Goal: Task Accomplishment & Management: Manage account settings

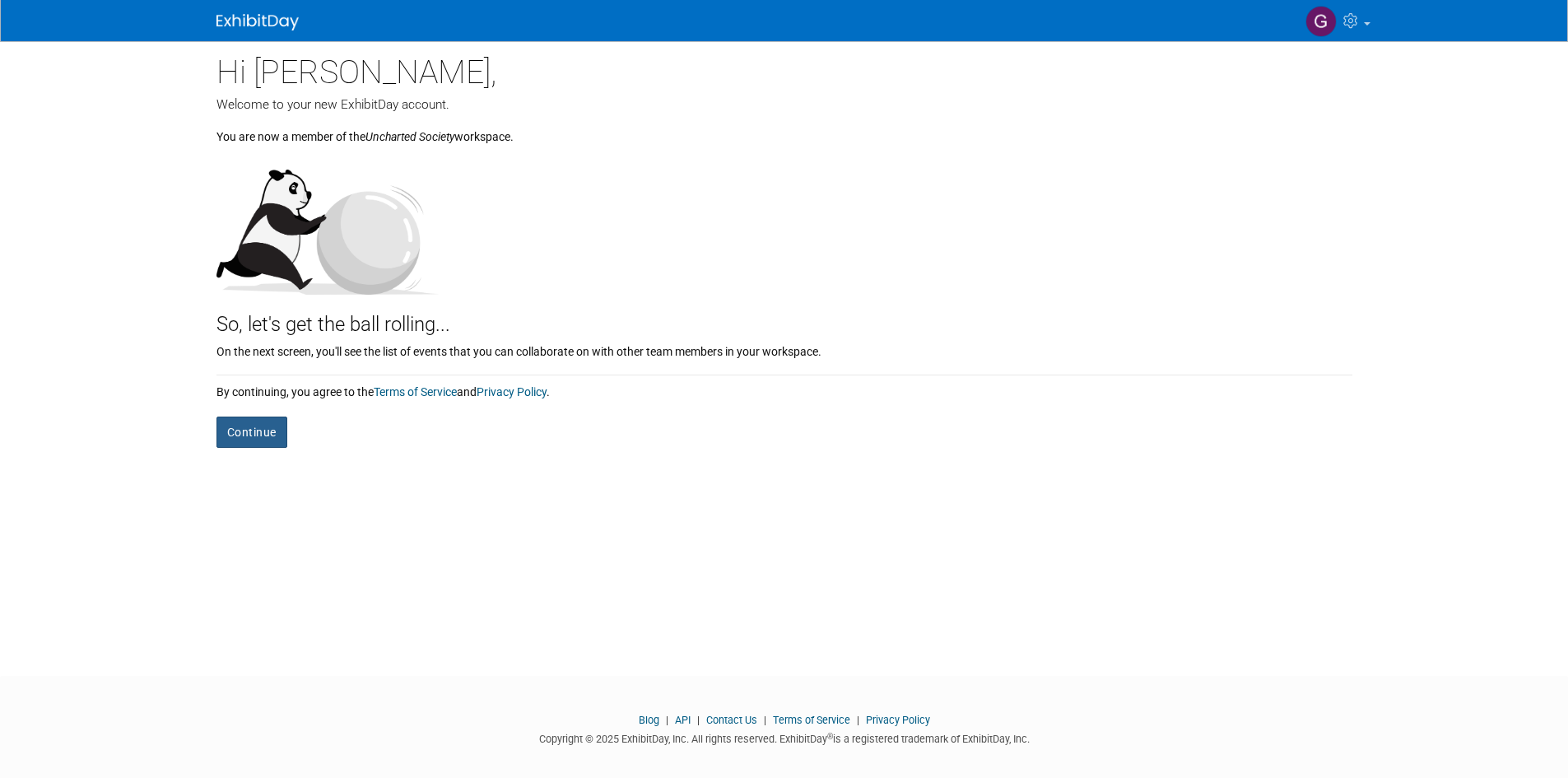
click at [258, 432] on button "Continue" at bounding box center [252, 432] width 71 height 32
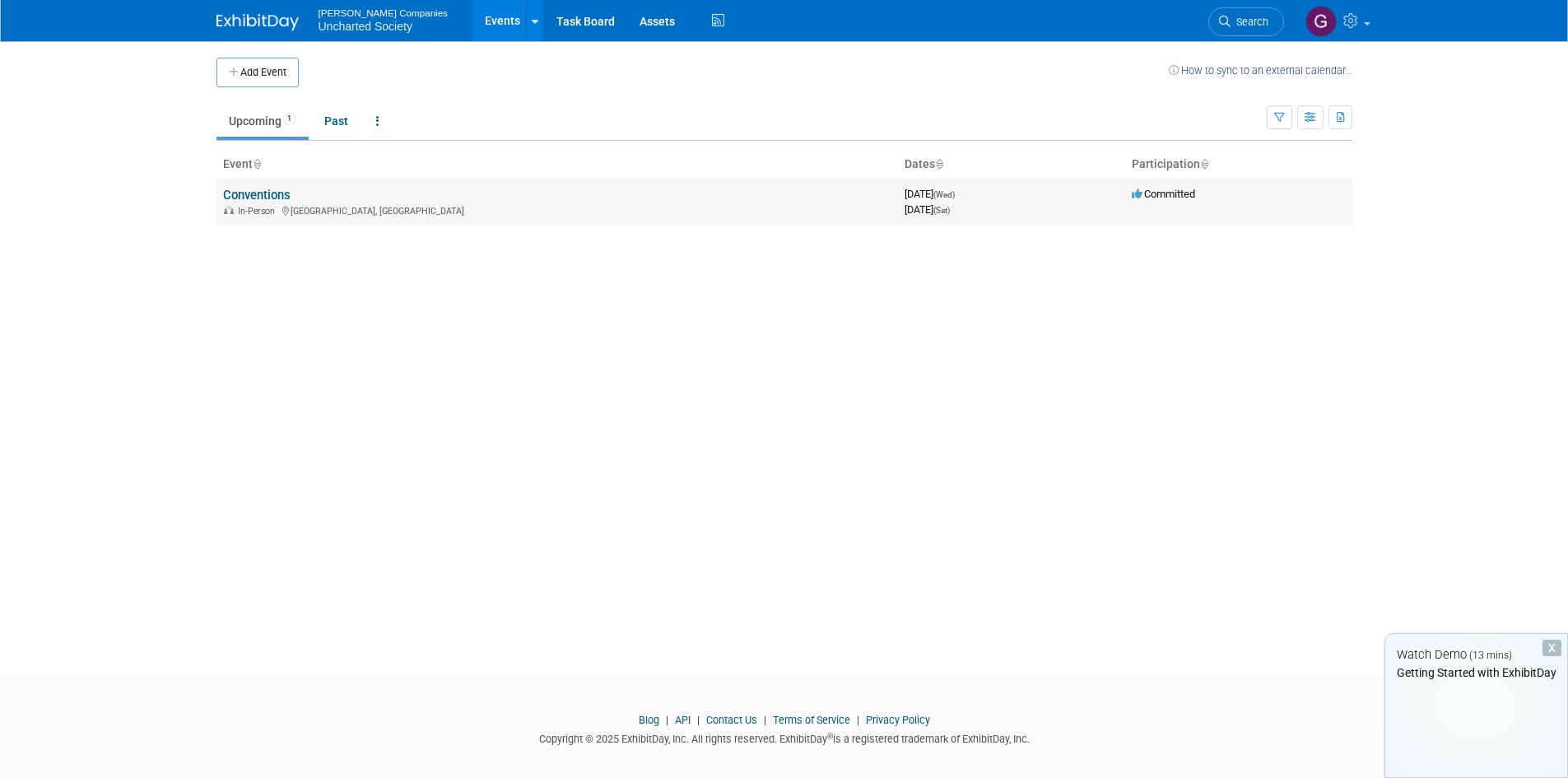
click at [245, 196] on link "Conventions" at bounding box center [256, 195] width 68 height 15
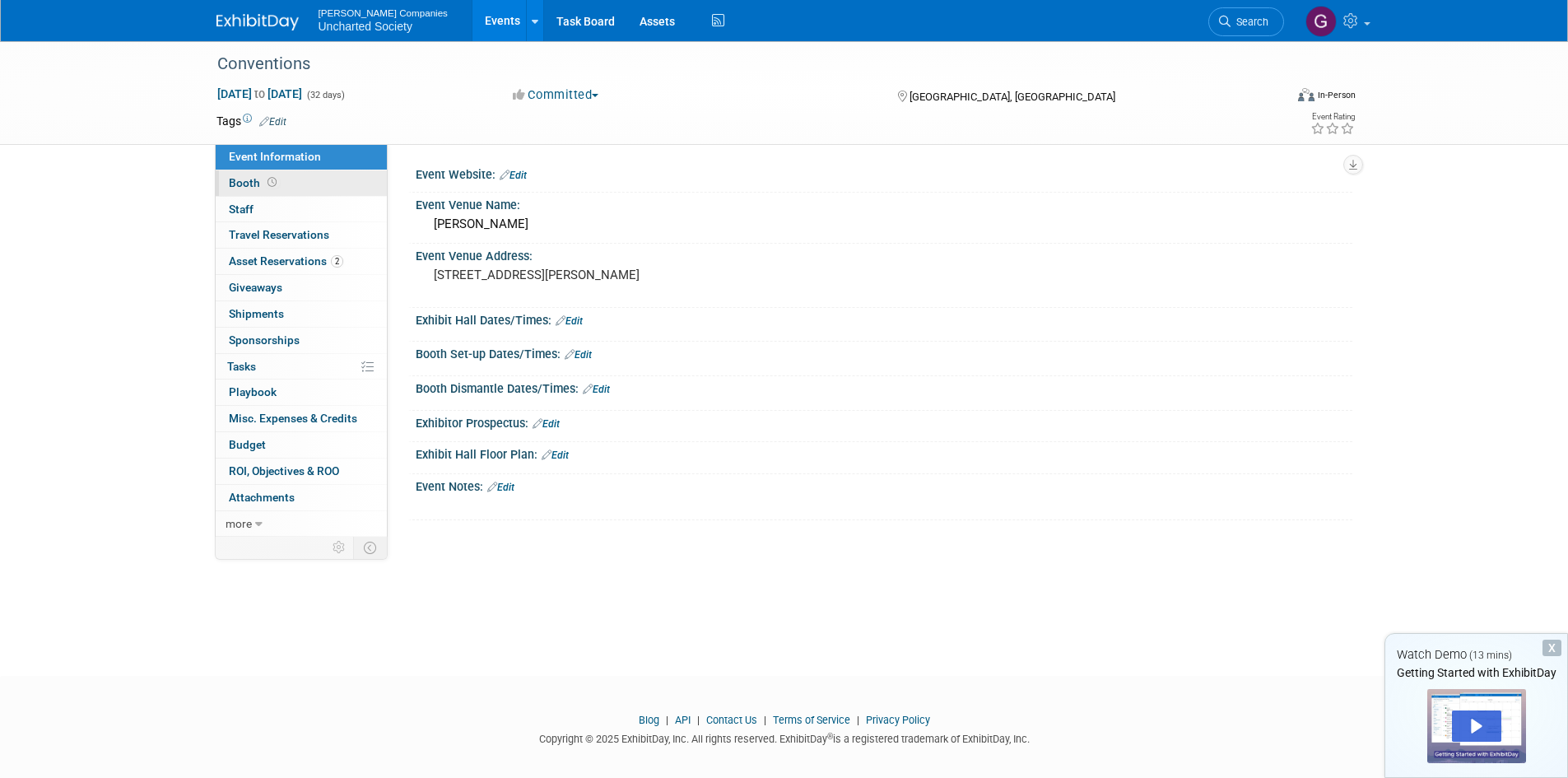
click at [248, 187] on span "Booth" at bounding box center [254, 183] width 51 height 13
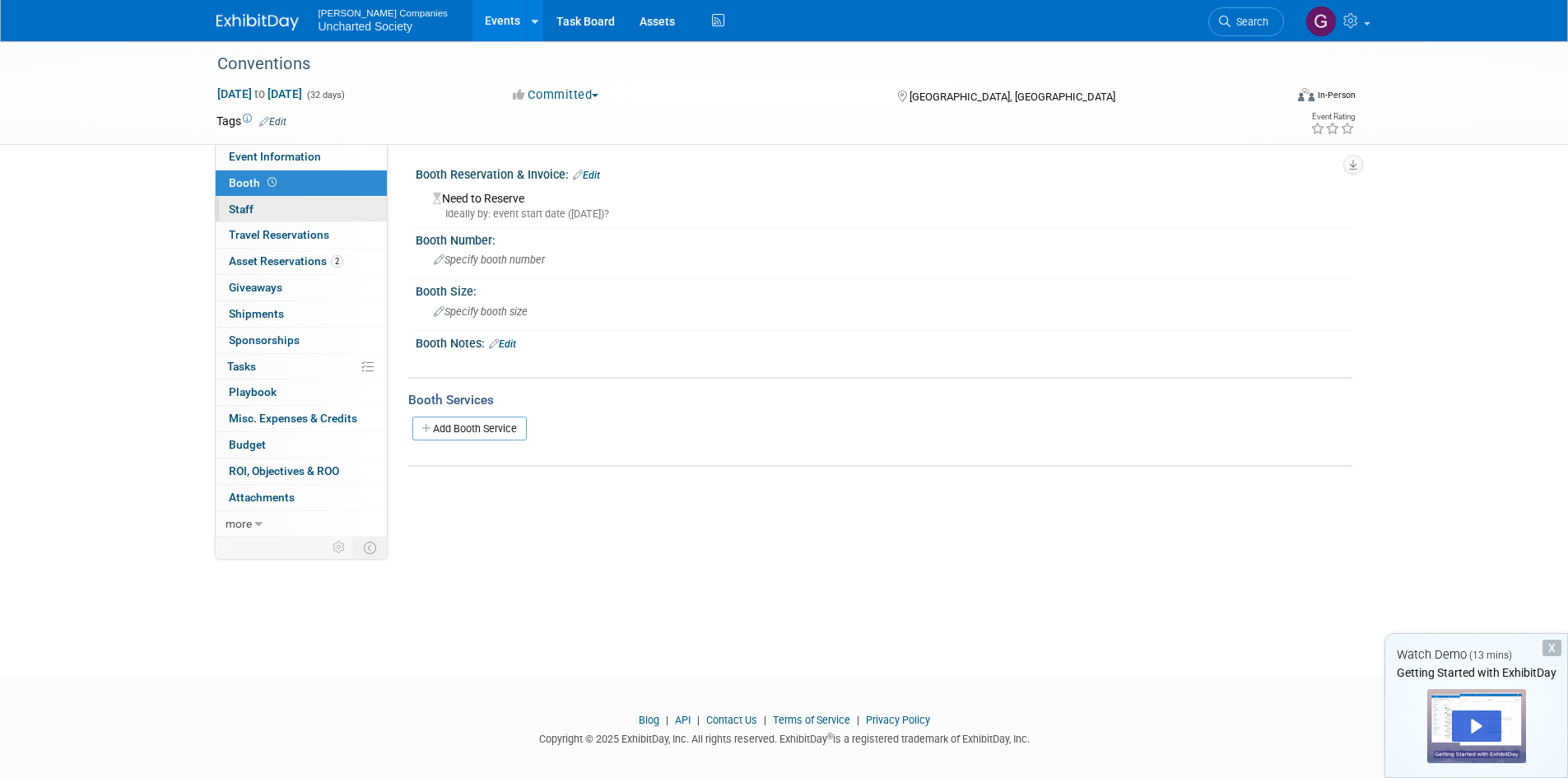
click at [247, 212] on span "Staff 0" at bounding box center [241, 209] width 25 height 13
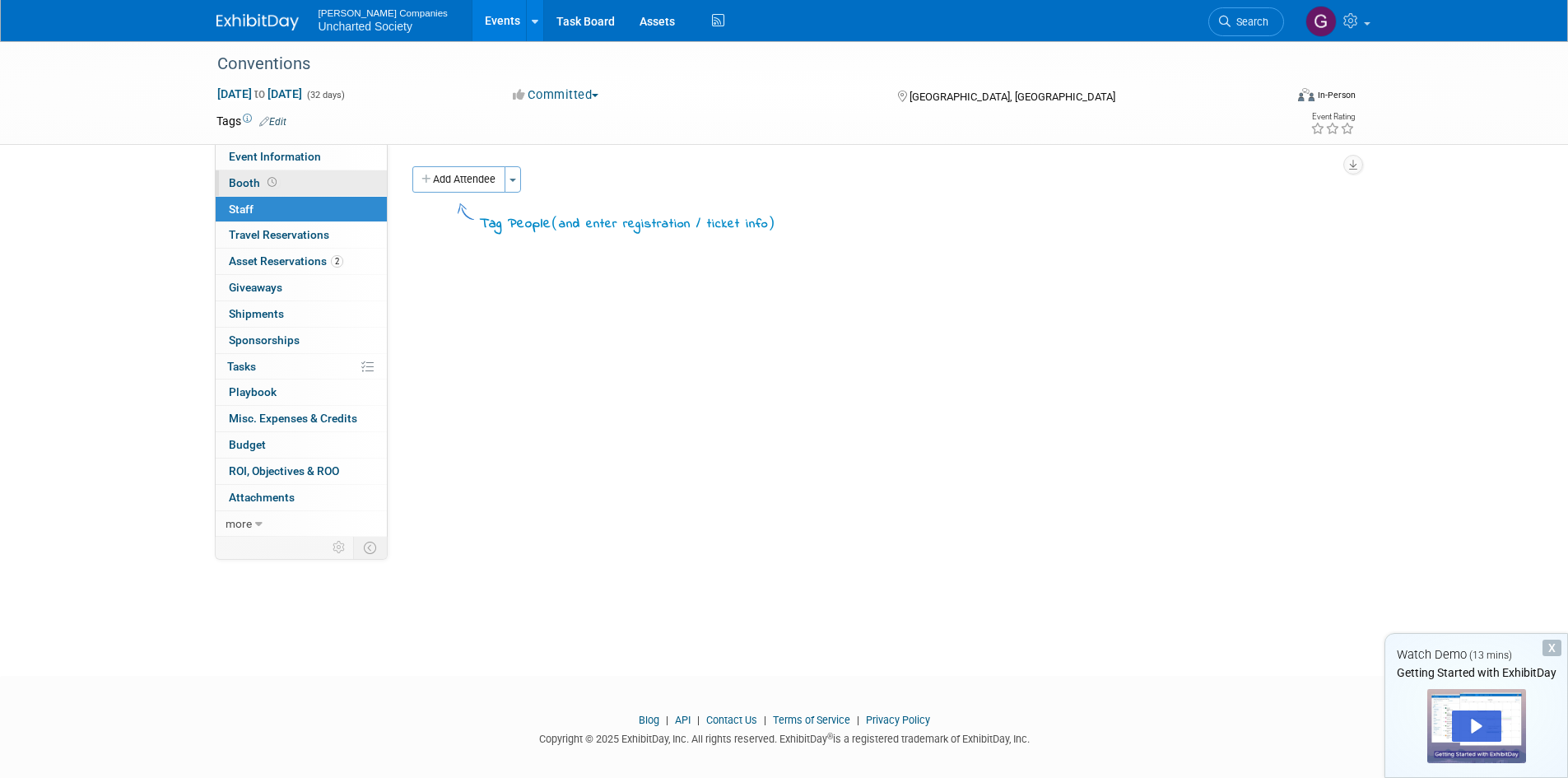
click at [248, 185] on span "Booth" at bounding box center [254, 183] width 51 height 13
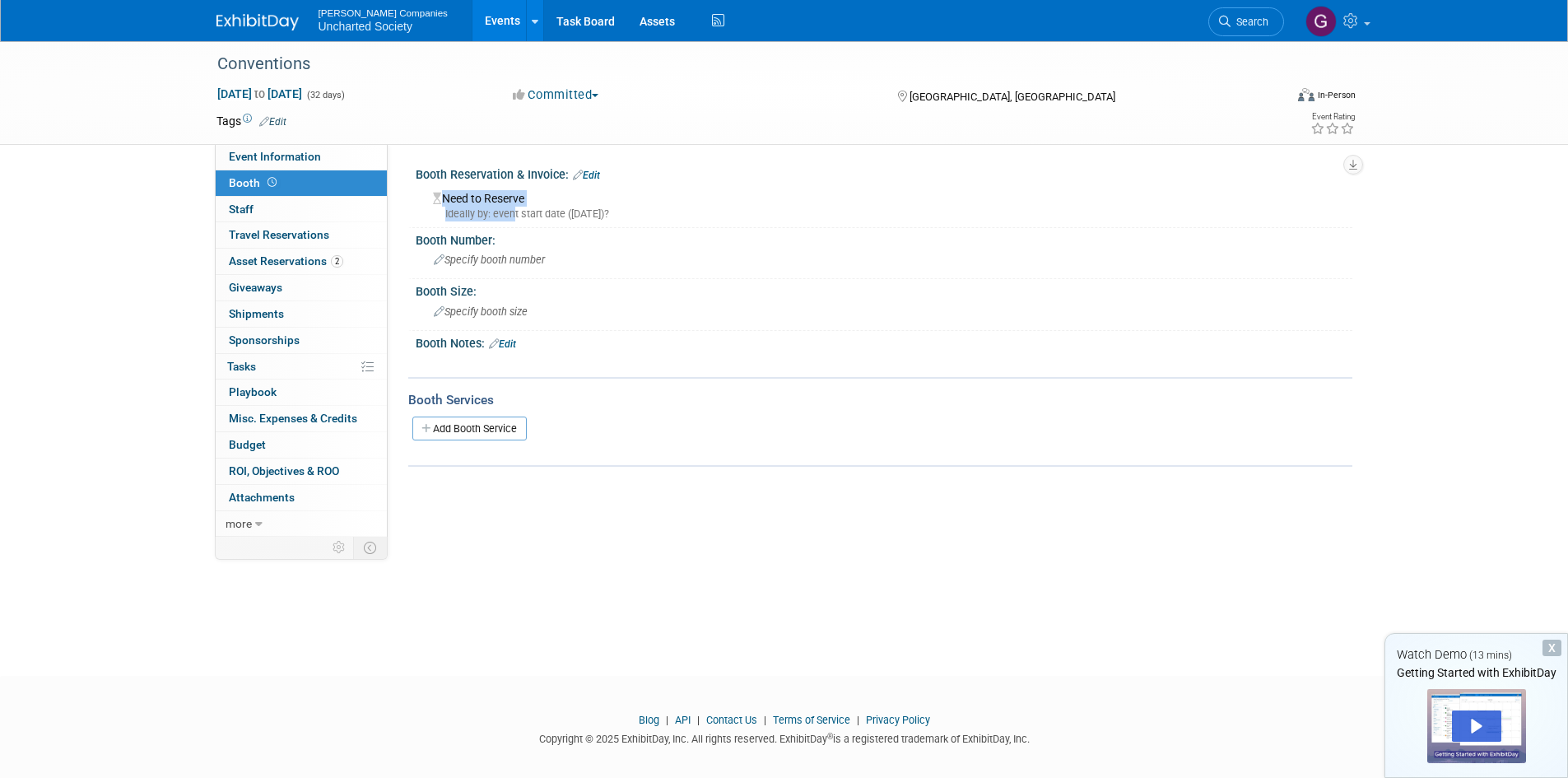
drag, startPoint x: 512, startPoint y: 210, endPoint x: 705, endPoint y: 227, distance: 193.7
click at [705, 227] on div "Booth Reservation & Invoice: Edit Need to Reserve Ideally by: event start date …" at bounding box center [881, 195] width 945 height 66
click at [646, 252] on div "Specify booth number" at bounding box center [884, 259] width 912 height 25
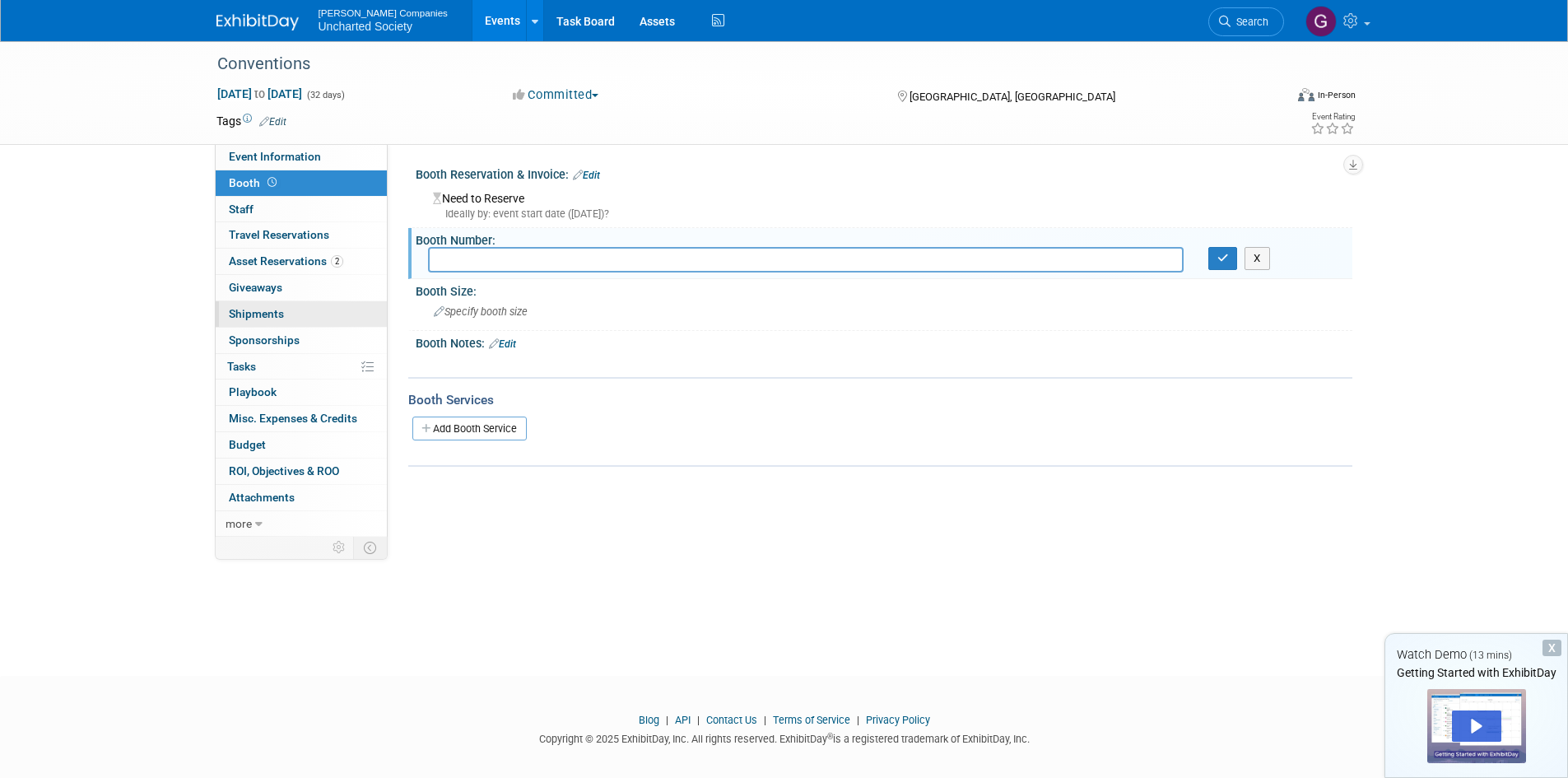
click at [254, 321] on link "0 Shipments 0" at bounding box center [301, 313] width 171 height 25
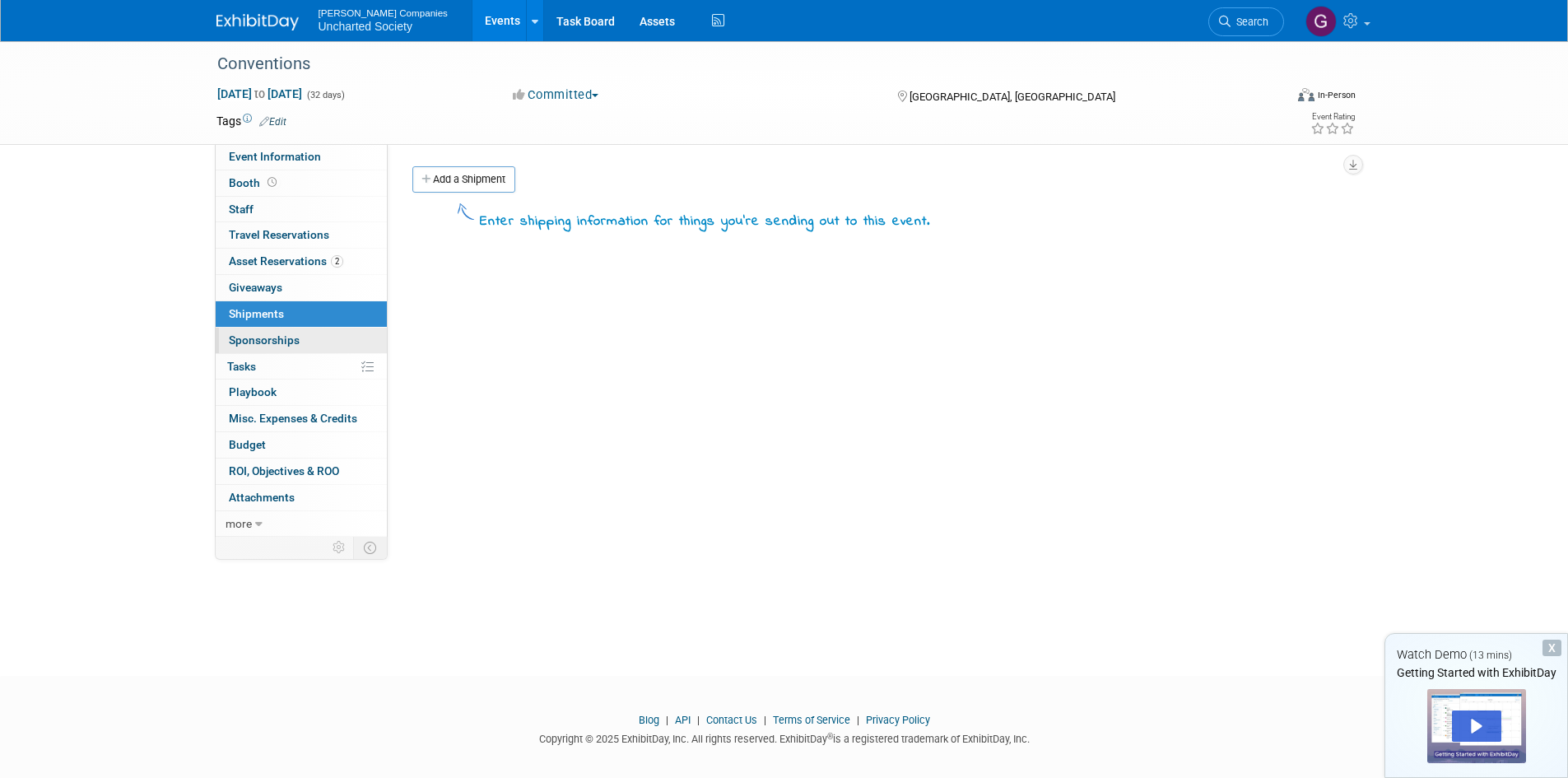
click at [262, 337] on span "Sponsorships 0" at bounding box center [264, 340] width 71 height 13
